Goal: Information Seeking & Learning: Learn about a topic

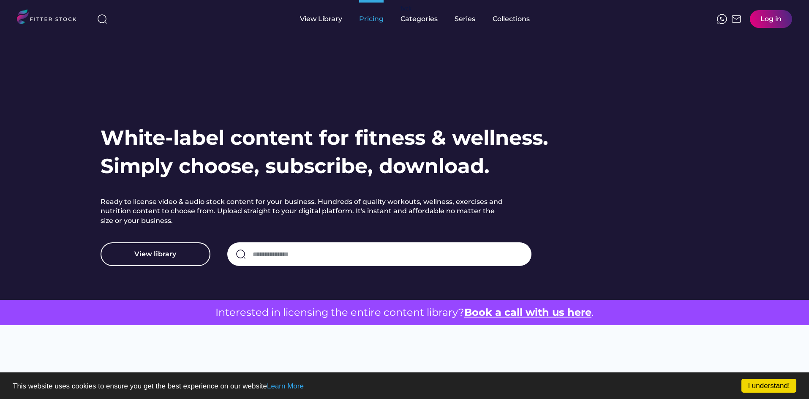
click at [376, 22] on div "Pricing" at bounding box center [371, 18] width 25 height 9
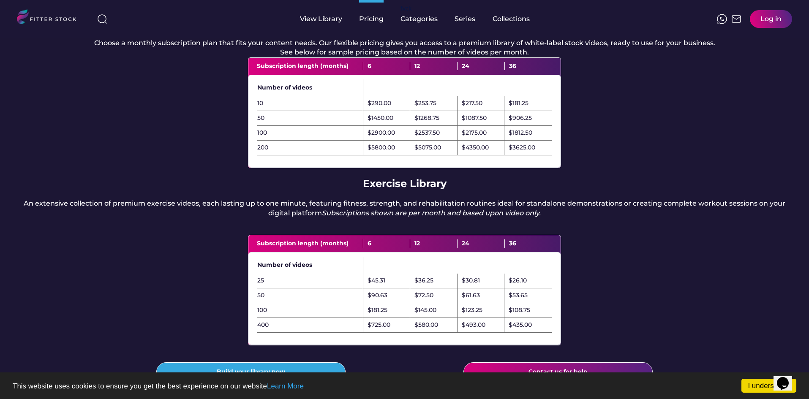
scroll to position [99, 0]
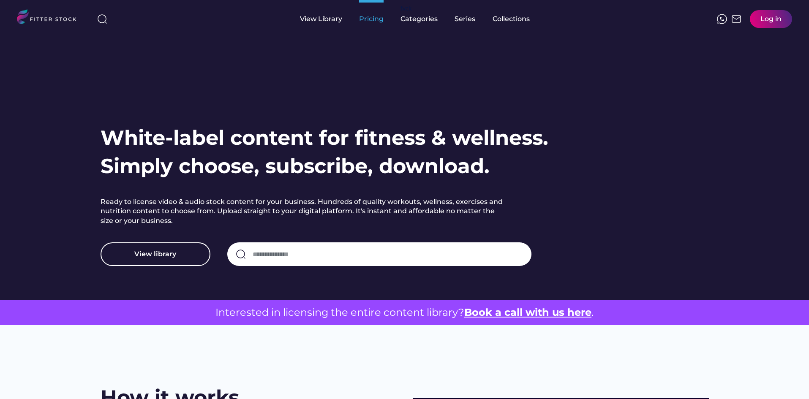
click at [369, 23] on div "Pricing" at bounding box center [371, 18] width 25 height 9
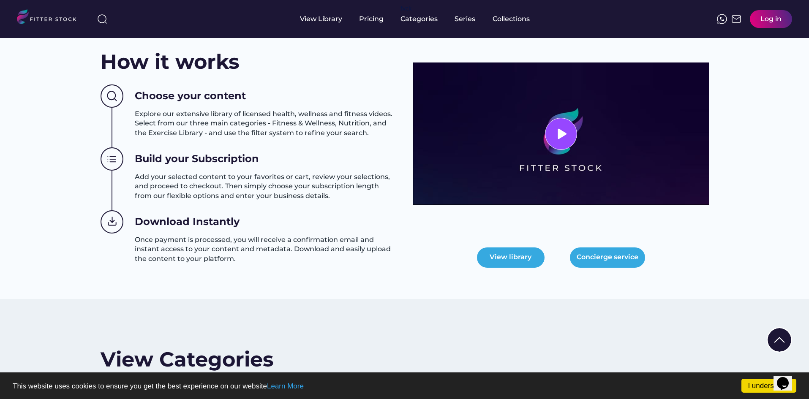
scroll to position [301, 0]
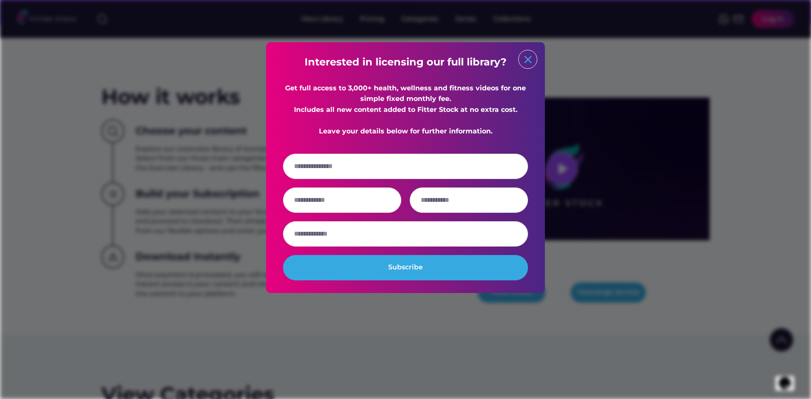
click at [527, 60] on text "close" at bounding box center [528, 59] width 13 height 13
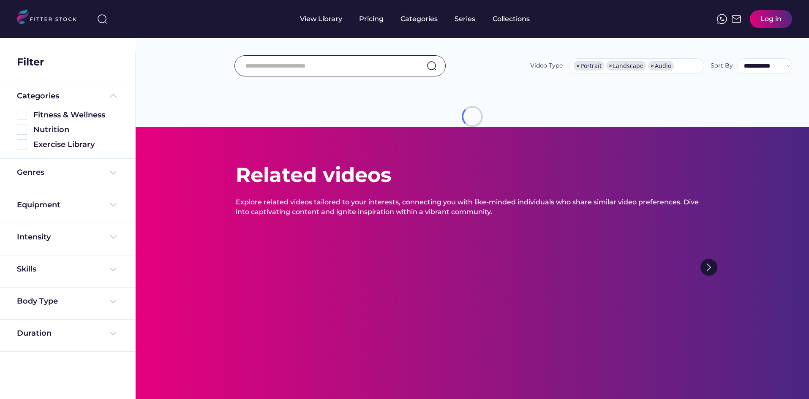
select select "**********"
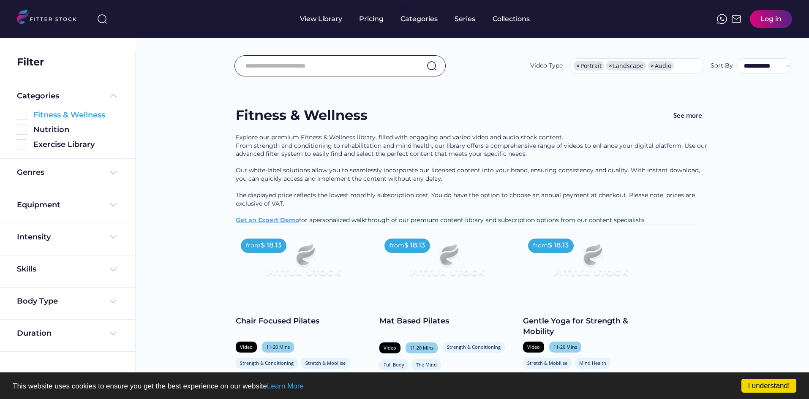
click at [18, 113] on img at bounding box center [22, 115] width 10 height 10
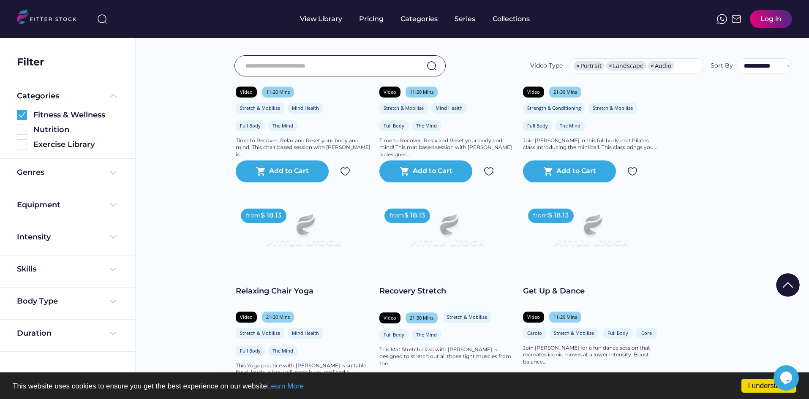
scroll to position [1048, 0]
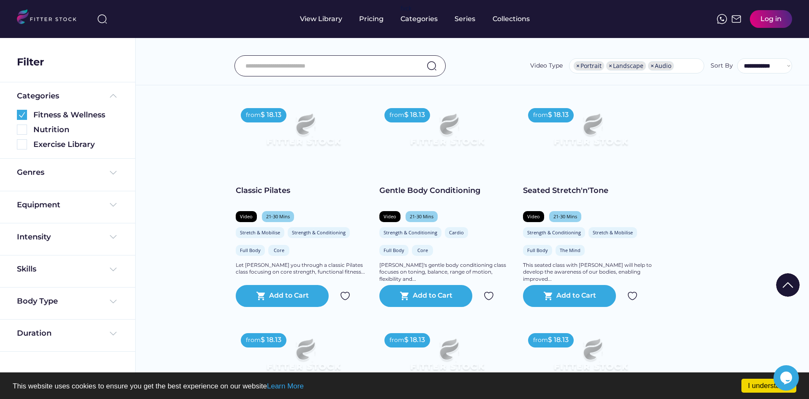
click at [402, 118] on div "from $ 18.13" at bounding box center [407, 115] width 46 height 14
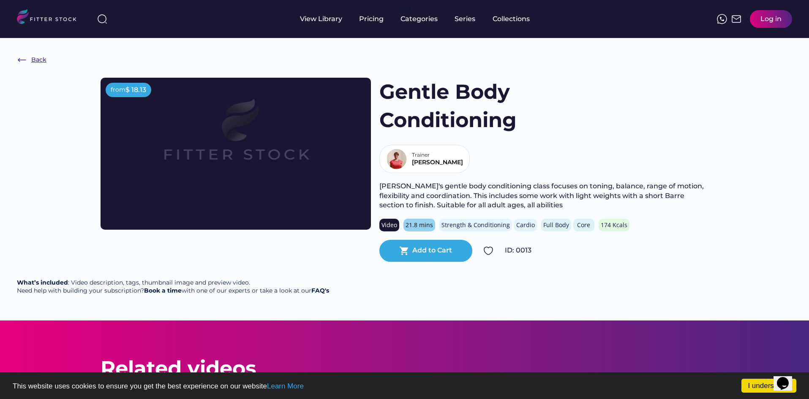
click at [20, 57] on img at bounding box center [22, 60] width 10 height 10
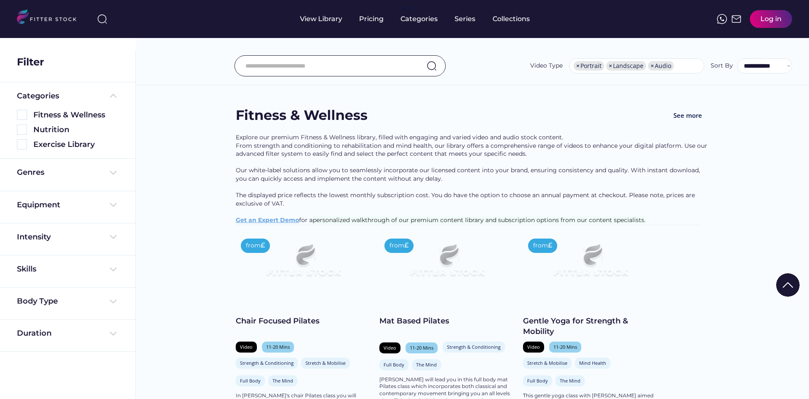
select select "**********"
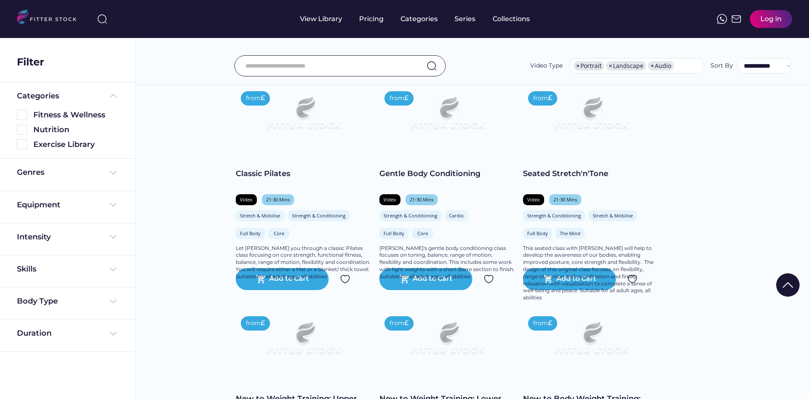
click at [111, 334] on img at bounding box center [113, 334] width 10 height 10
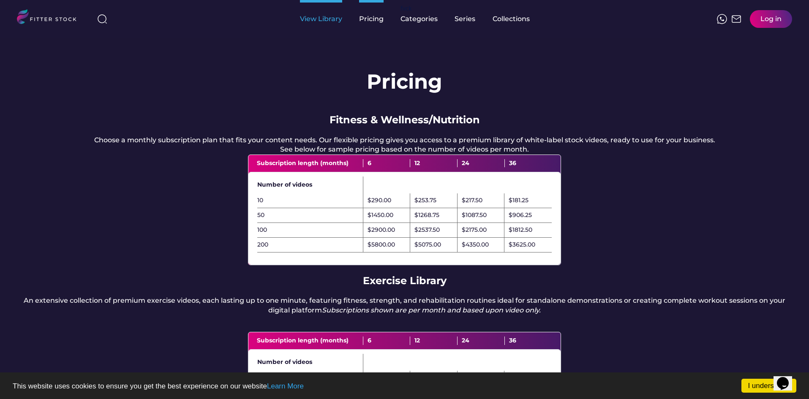
click at [323, 15] on div "View Library" at bounding box center [321, 18] width 42 height 9
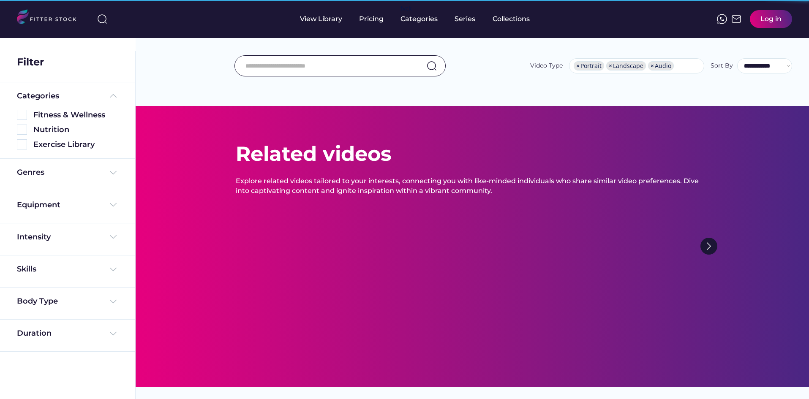
select select "**********"
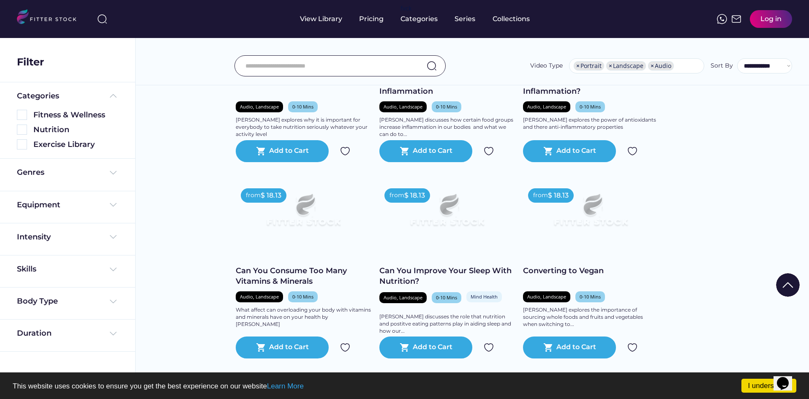
scroll to position [1864, 0]
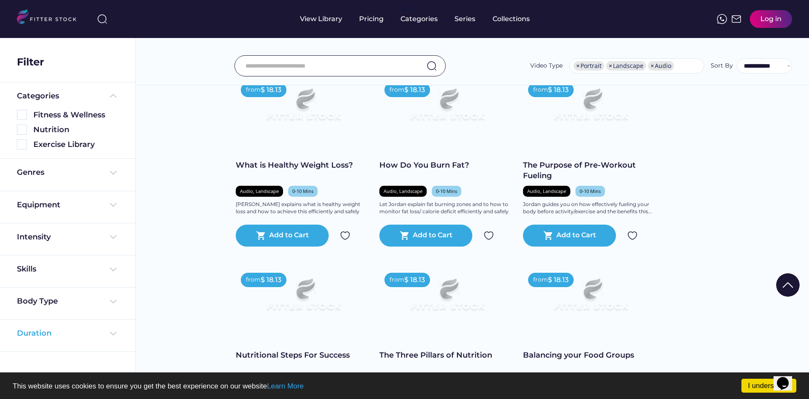
click at [107, 338] on div "Duration" at bounding box center [67, 333] width 101 height 11
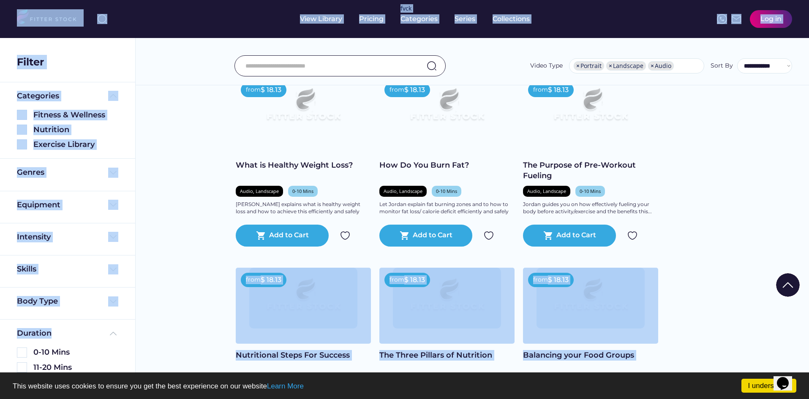
drag, startPoint x: 132, startPoint y: 320, endPoint x: 137, endPoint y: 347, distance: 27.1
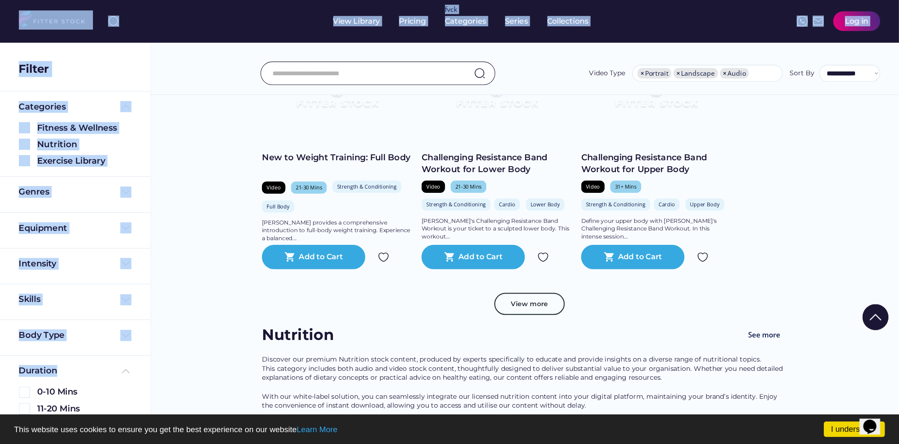
scroll to position [14, 0]
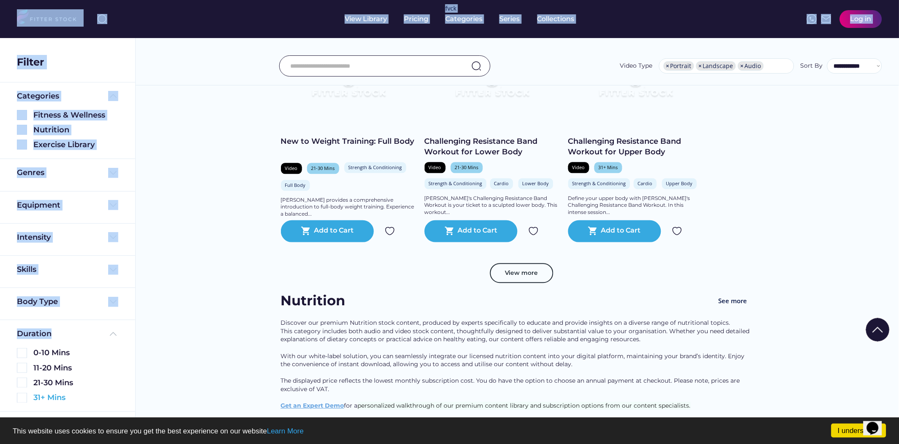
click at [22, 398] on img at bounding box center [22, 397] width 10 height 10
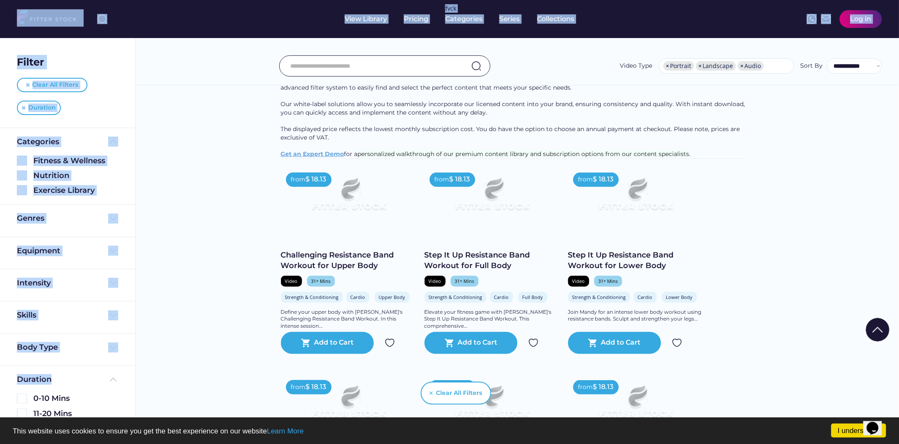
scroll to position [0, 0]
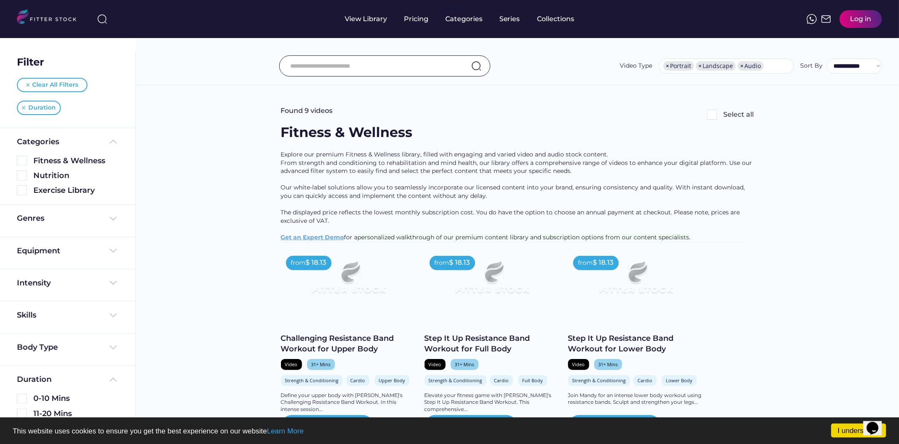
click at [368, 19] on div "View Library" at bounding box center [366, 18] width 42 height 9
click at [49, 78] on div "Clear All Filters" at bounding box center [52, 85] width 71 height 14
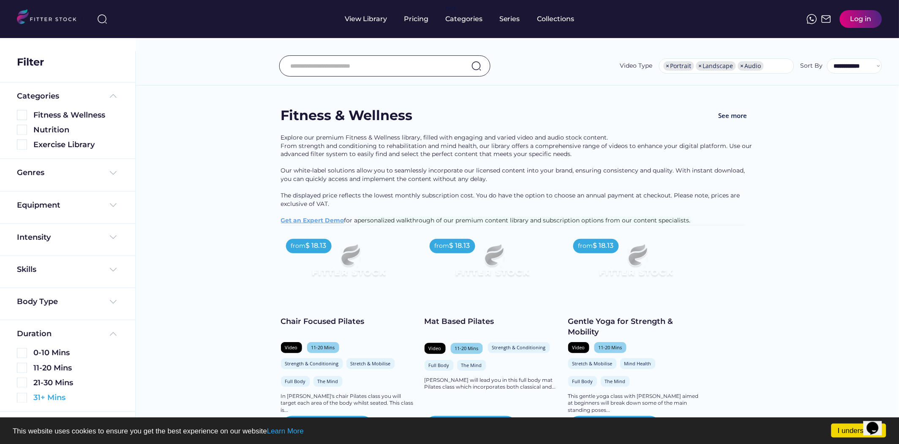
click at [22, 399] on img at bounding box center [22, 397] width 10 height 10
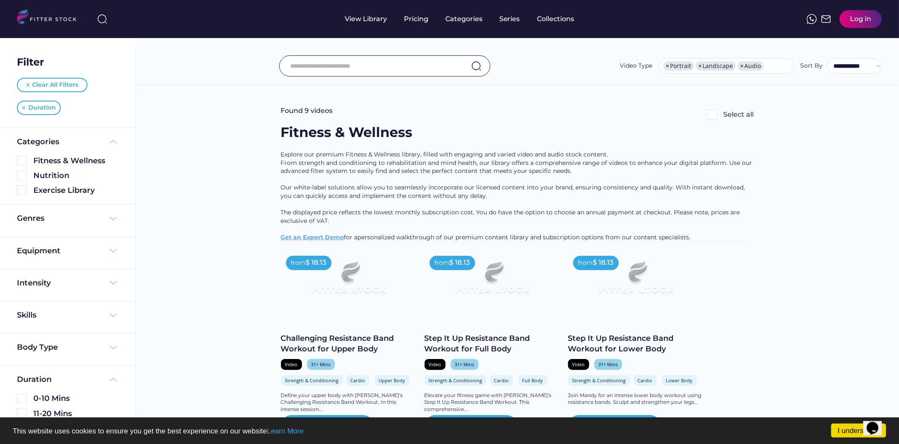
scroll to position [388, 0]
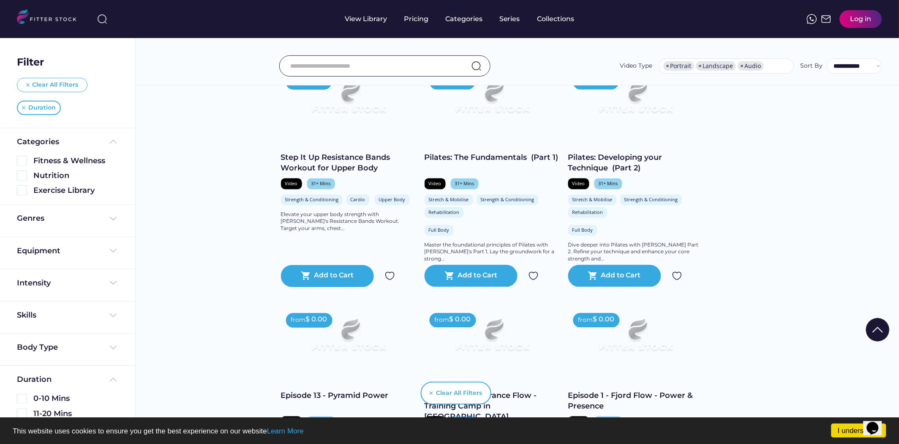
click at [41, 87] on div "Clear All Filters" at bounding box center [56, 85] width 46 height 8
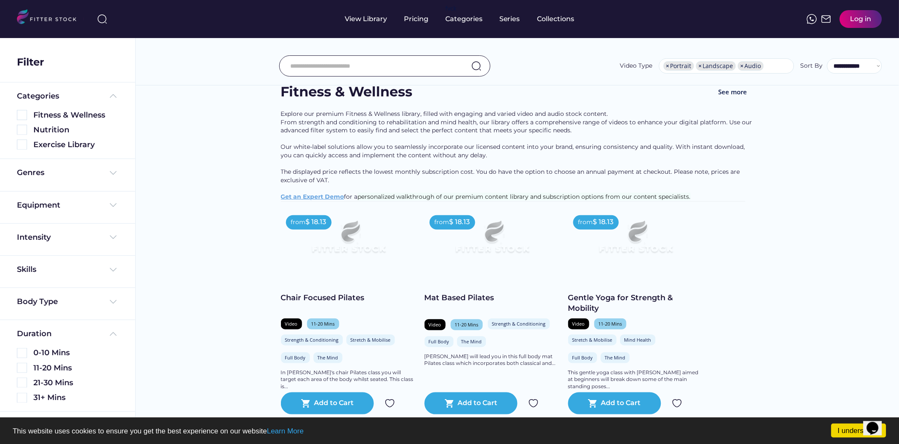
scroll to position [13, 0]
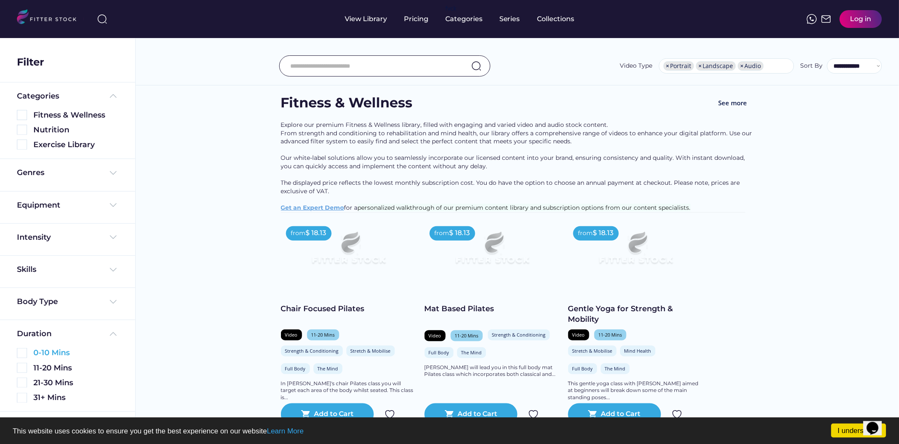
click at [19, 352] on img at bounding box center [22, 353] width 10 height 10
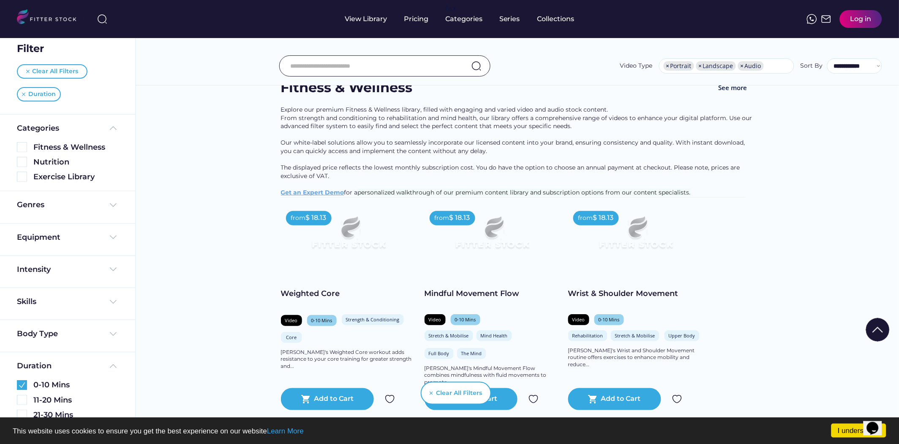
scroll to position [112, 0]
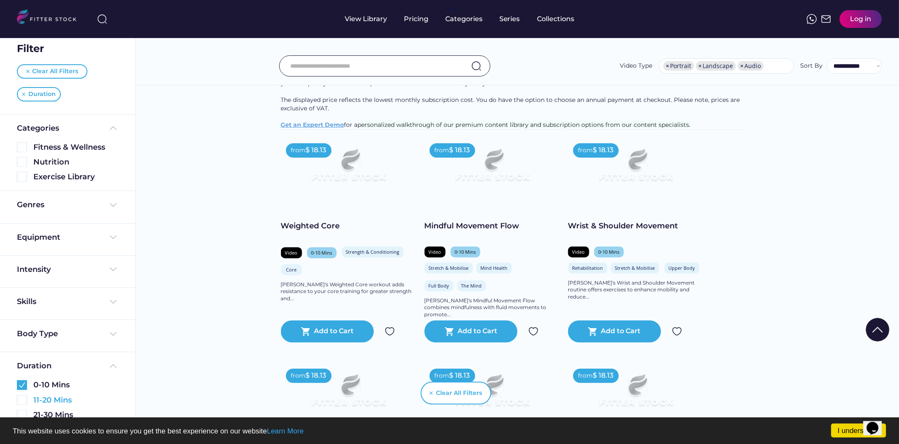
click at [23, 397] on img at bounding box center [22, 400] width 10 height 10
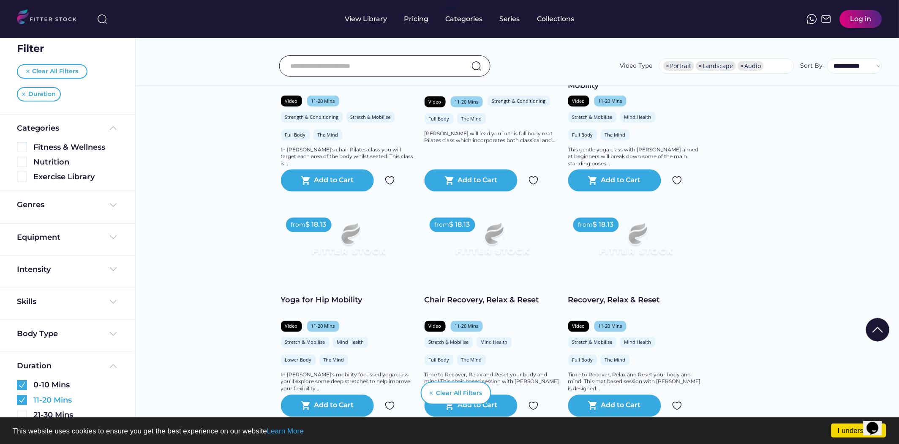
scroll to position [319, 0]
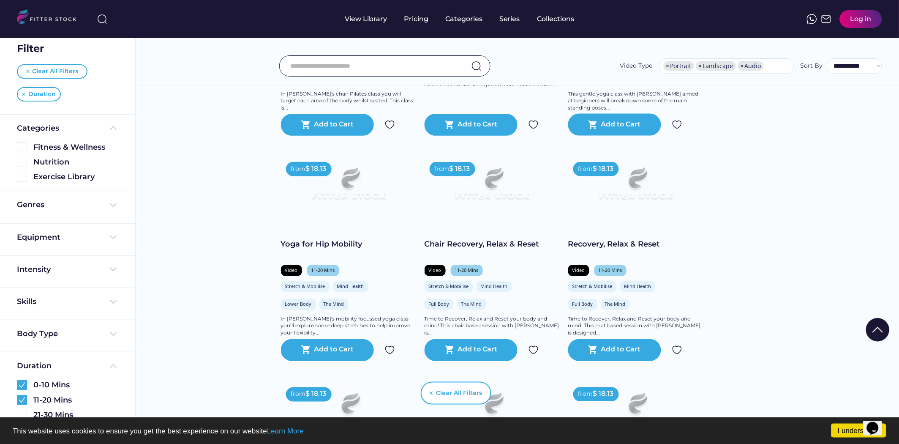
click at [90, 289] on div "Skills" at bounding box center [67, 304] width 135 height 32
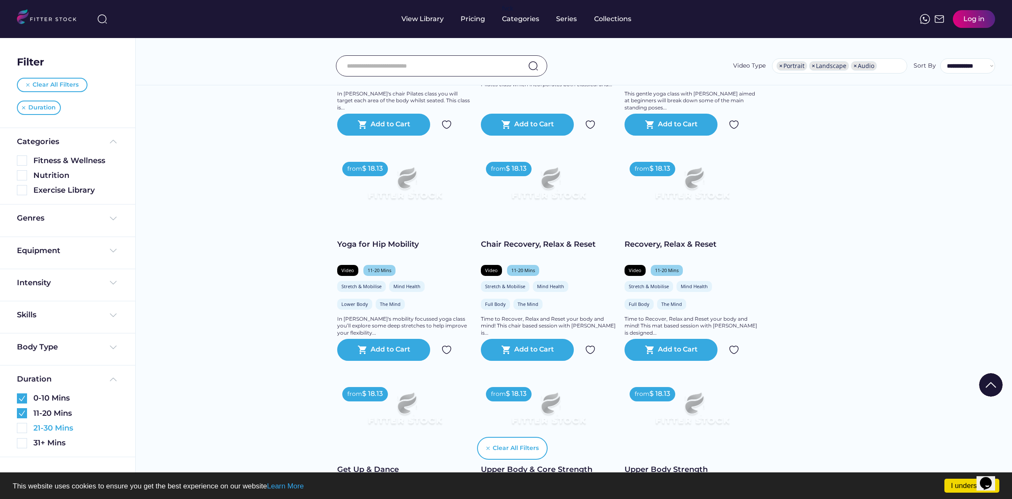
click at [20, 399] on img at bounding box center [22, 428] width 10 height 10
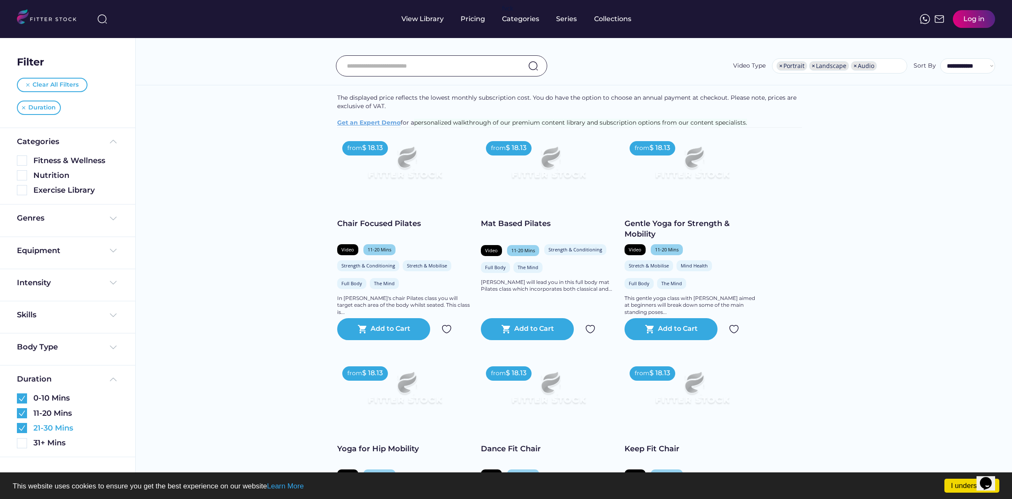
scroll to position [0, 0]
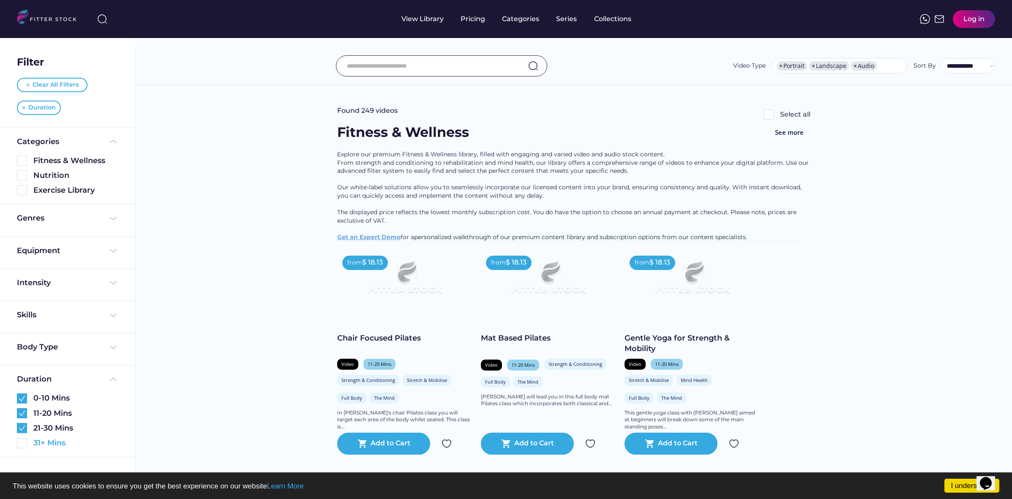
click at [21, 399] on img at bounding box center [22, 443] width 10 height 10
click at [20, 399] on img at bounding box center [22, 398] width 10 height 10
click at [22, 399] on img at bounding box center [22, 413] width 10 height 10
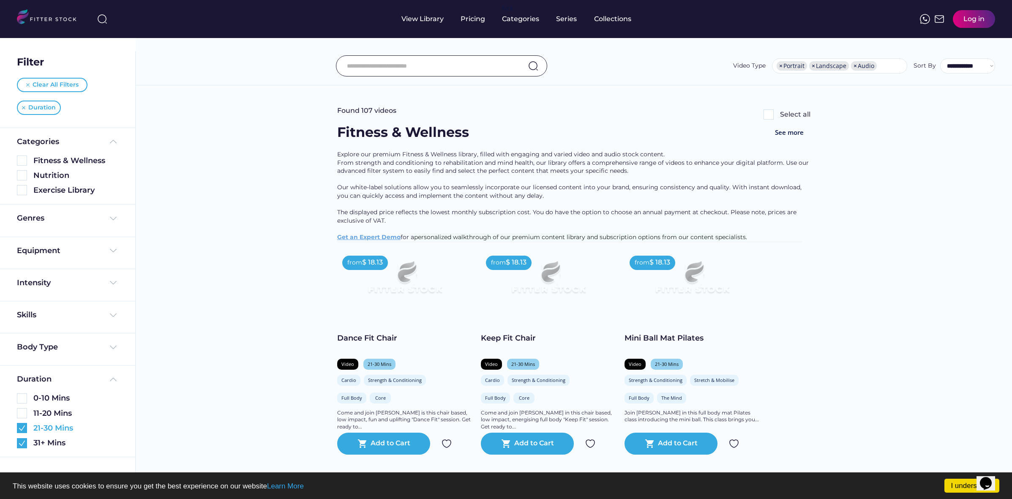
click at [21, 399] on img at bounding box center [22, 428] width 10 height 10
